Goal: Task Accomplishment & Management: Use online tool/utility

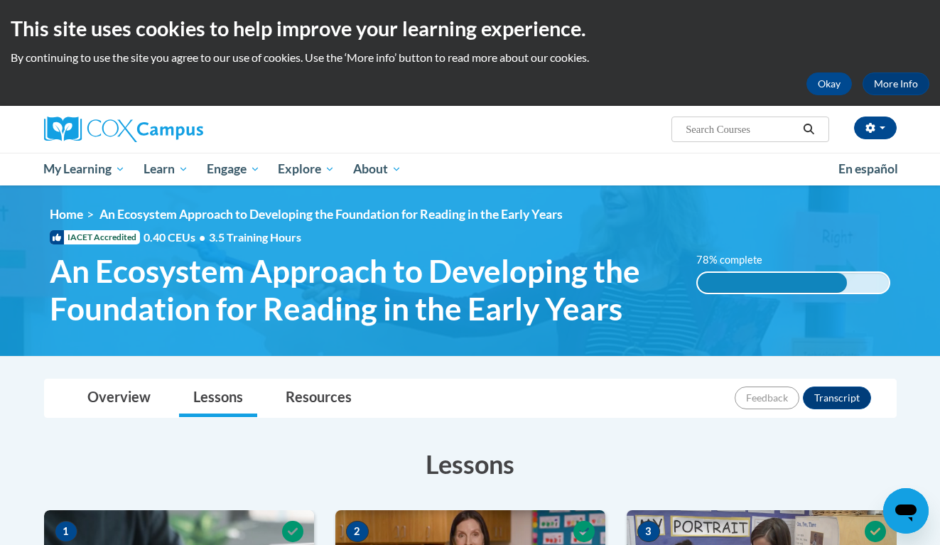
click at [693, 167] on ul "My Learning My Learning My Course Progress Certificates My Action Plans Group D…" at bounding box center [432, 169] width 794 height 33
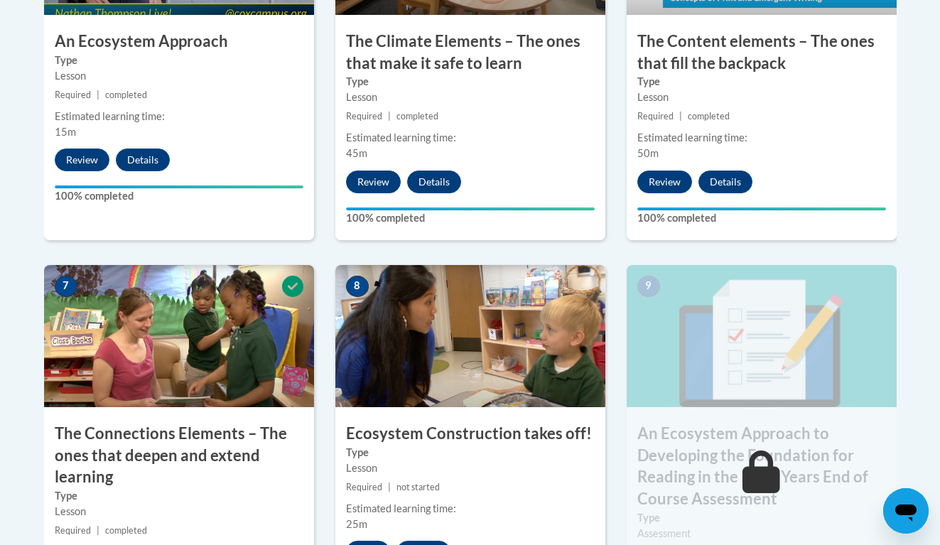
scroll to position [1499, 0]
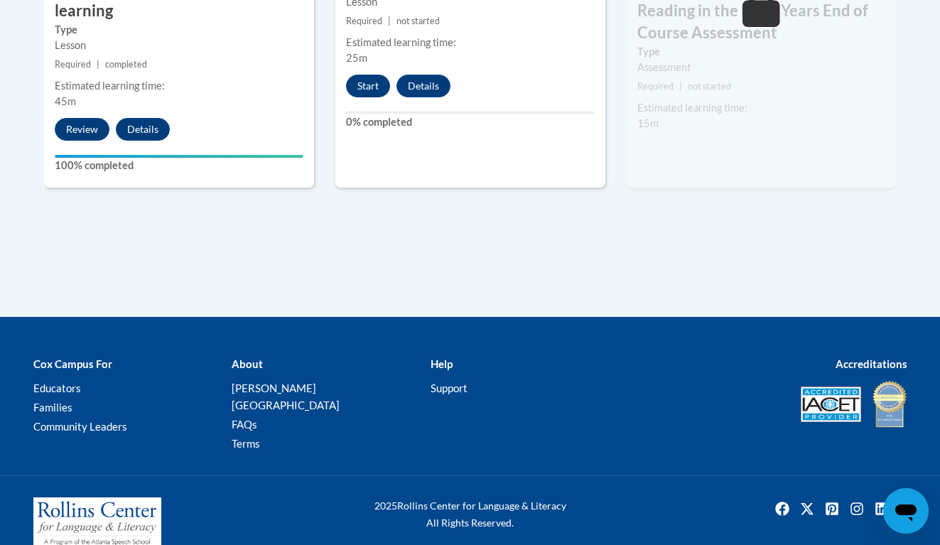
click at [374, 76] on button "Start" at bounding box center [368, 86] width 44 height 23
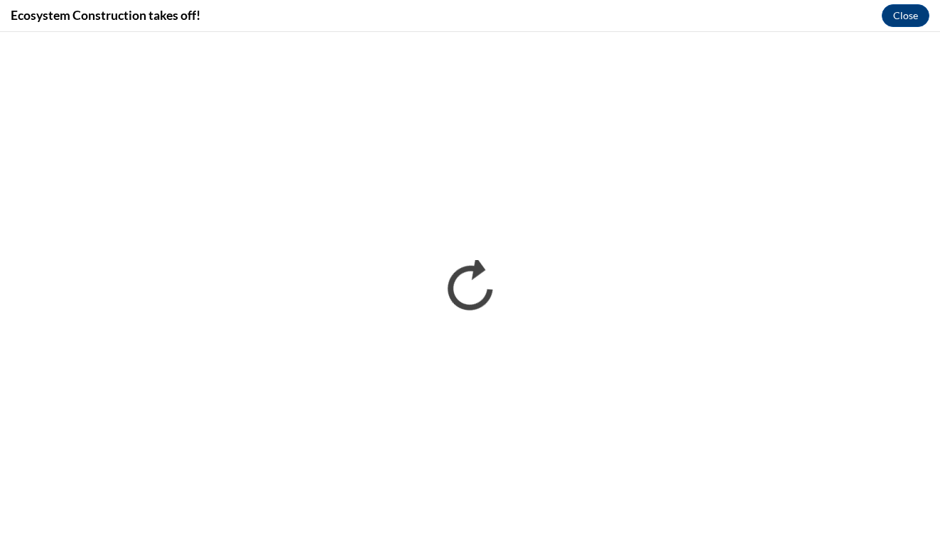
scroll to position [0, 0]
